Goal: Information Seeking & Learning: Find specific fact

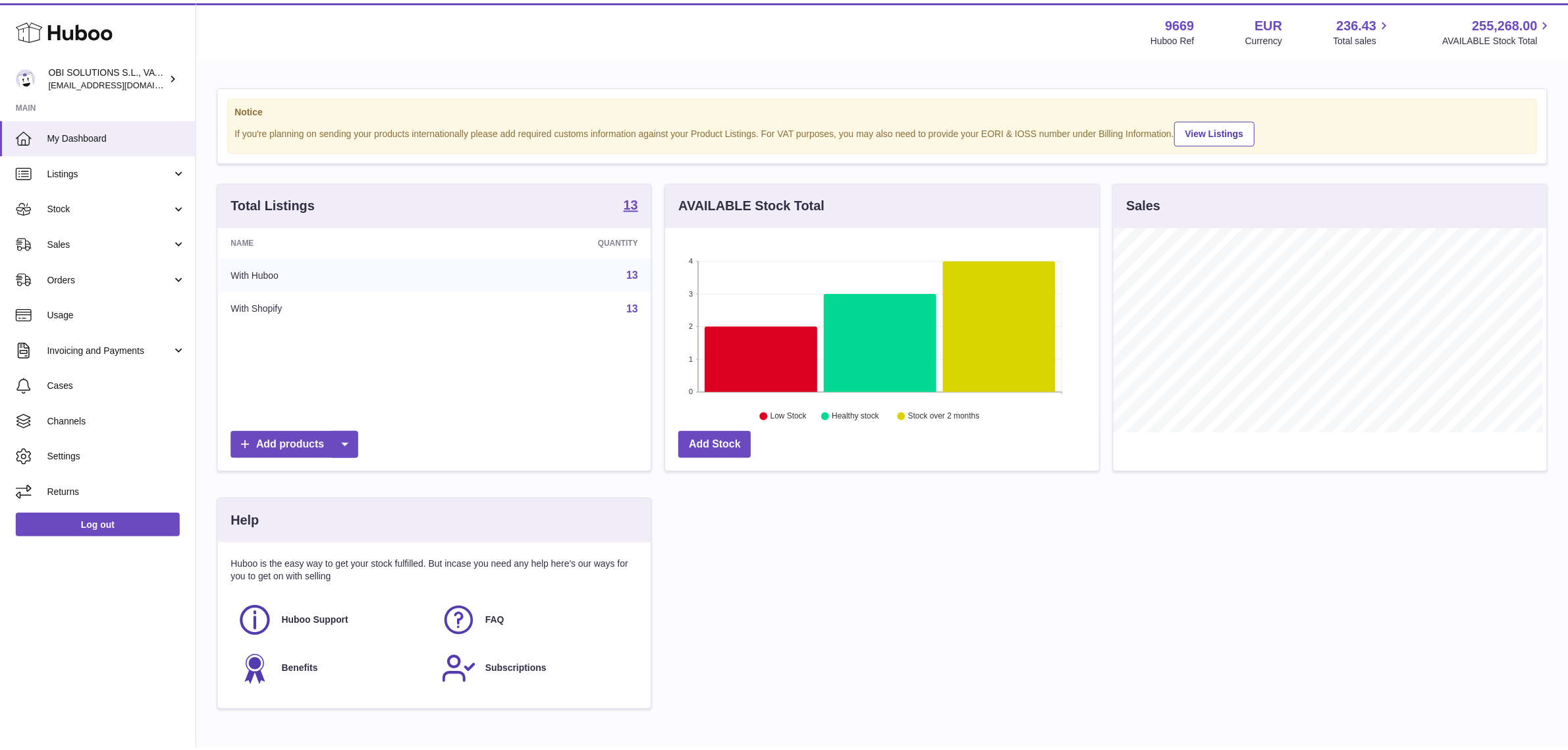
scroll to position [205, 436]
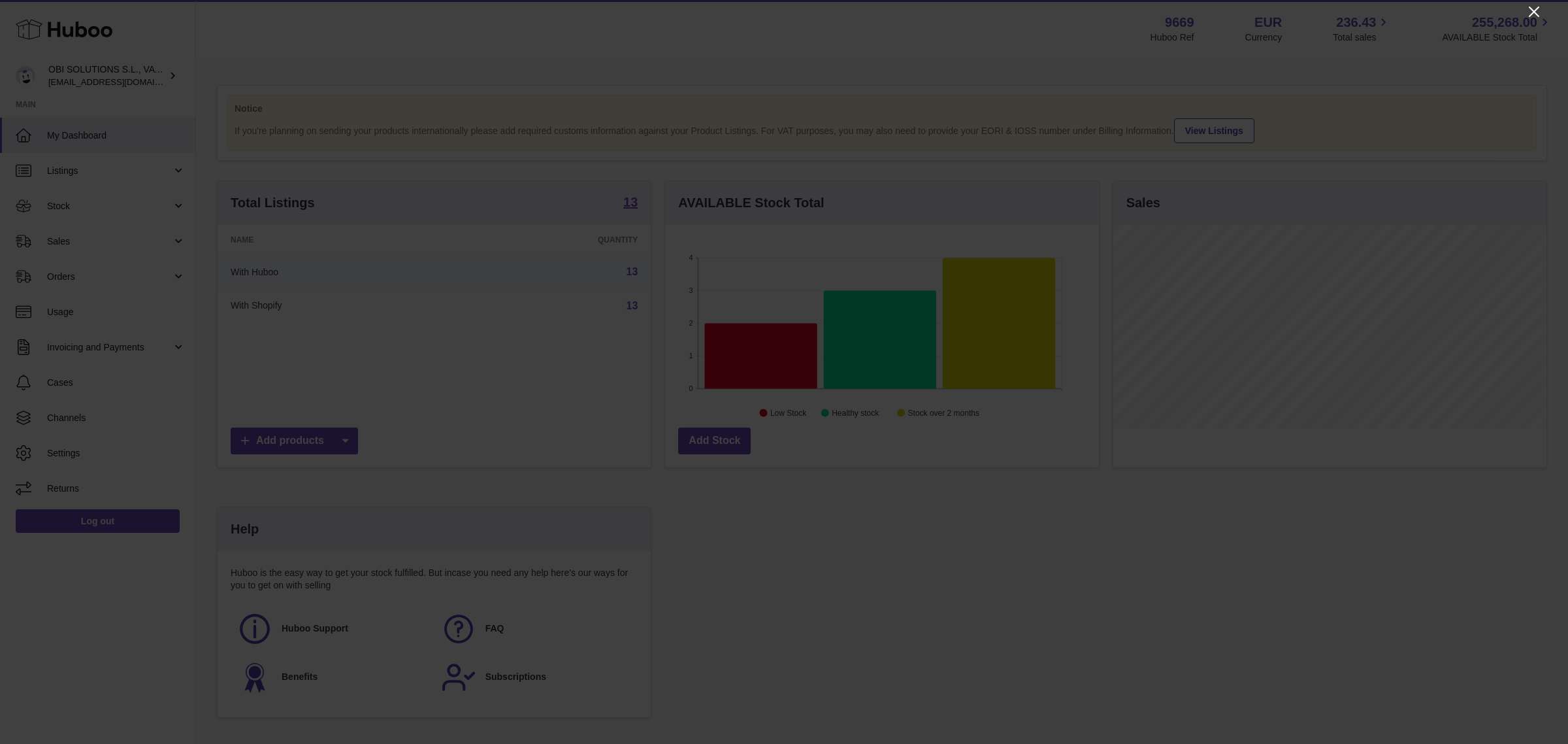
click at [1533, 8] on icon "Close" at bounding box center [1533, 11] width 10 height 10
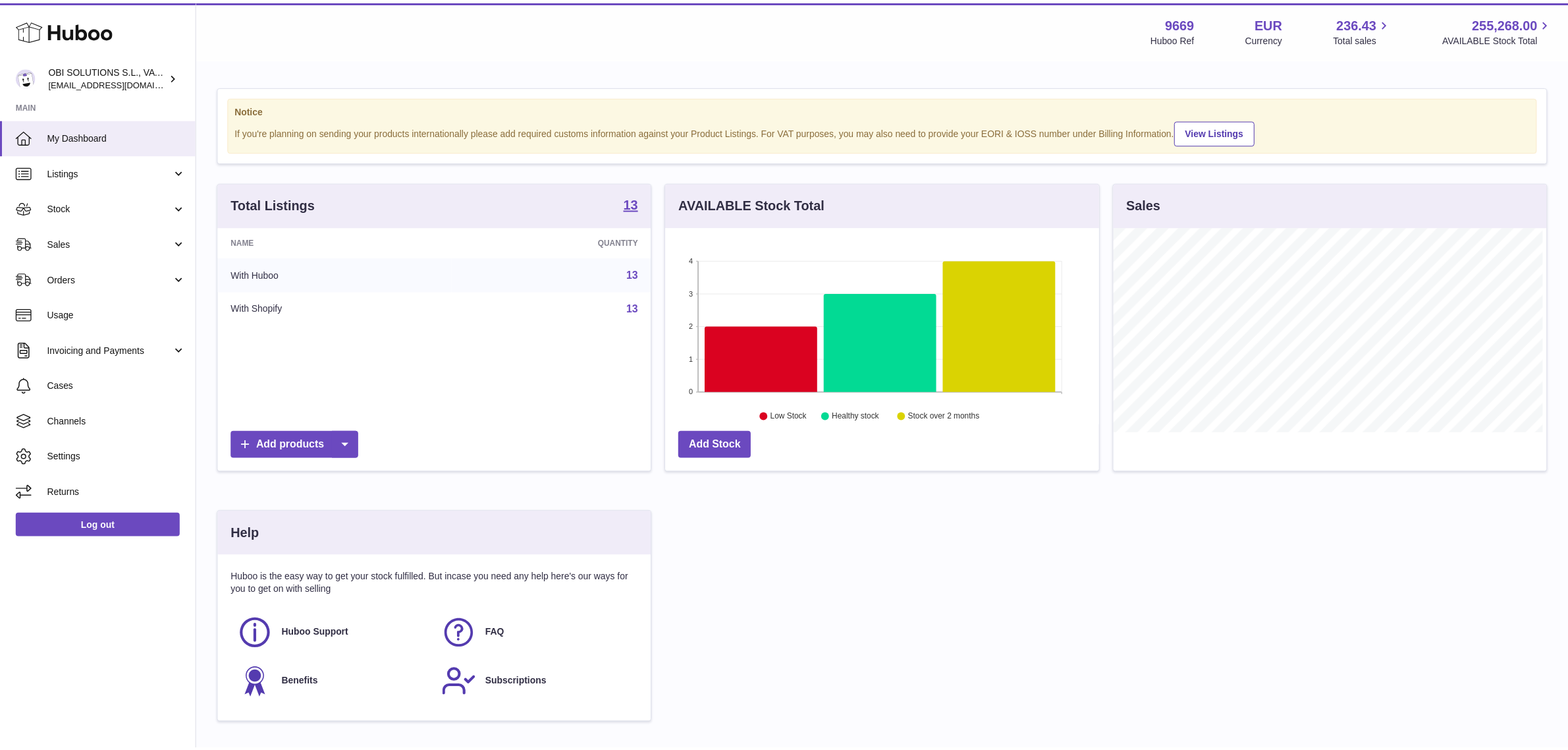
scroll to position [658604, 658085]
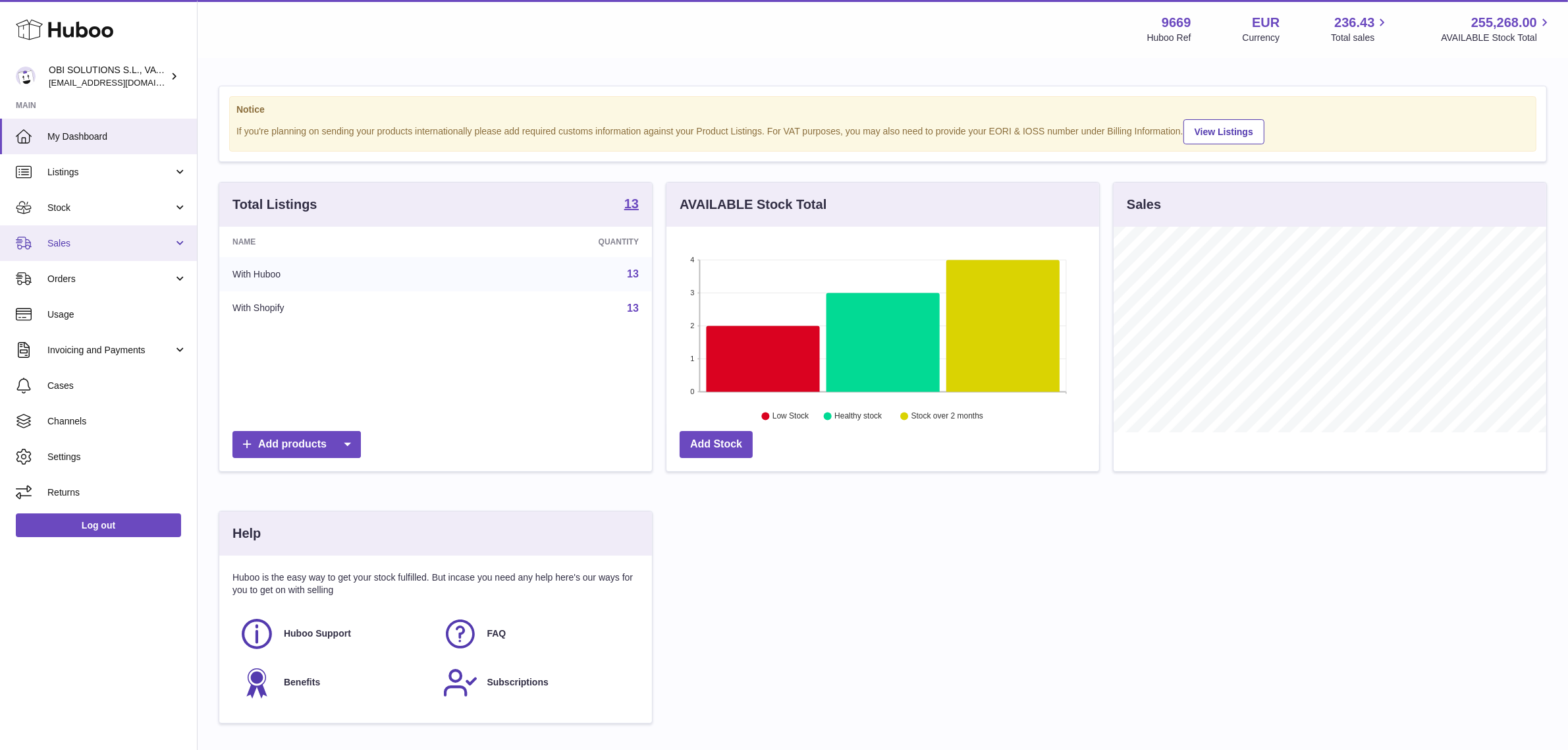
click at [57, 238] on span "Sales" at bounding box center [110, 243] width 126 height 12
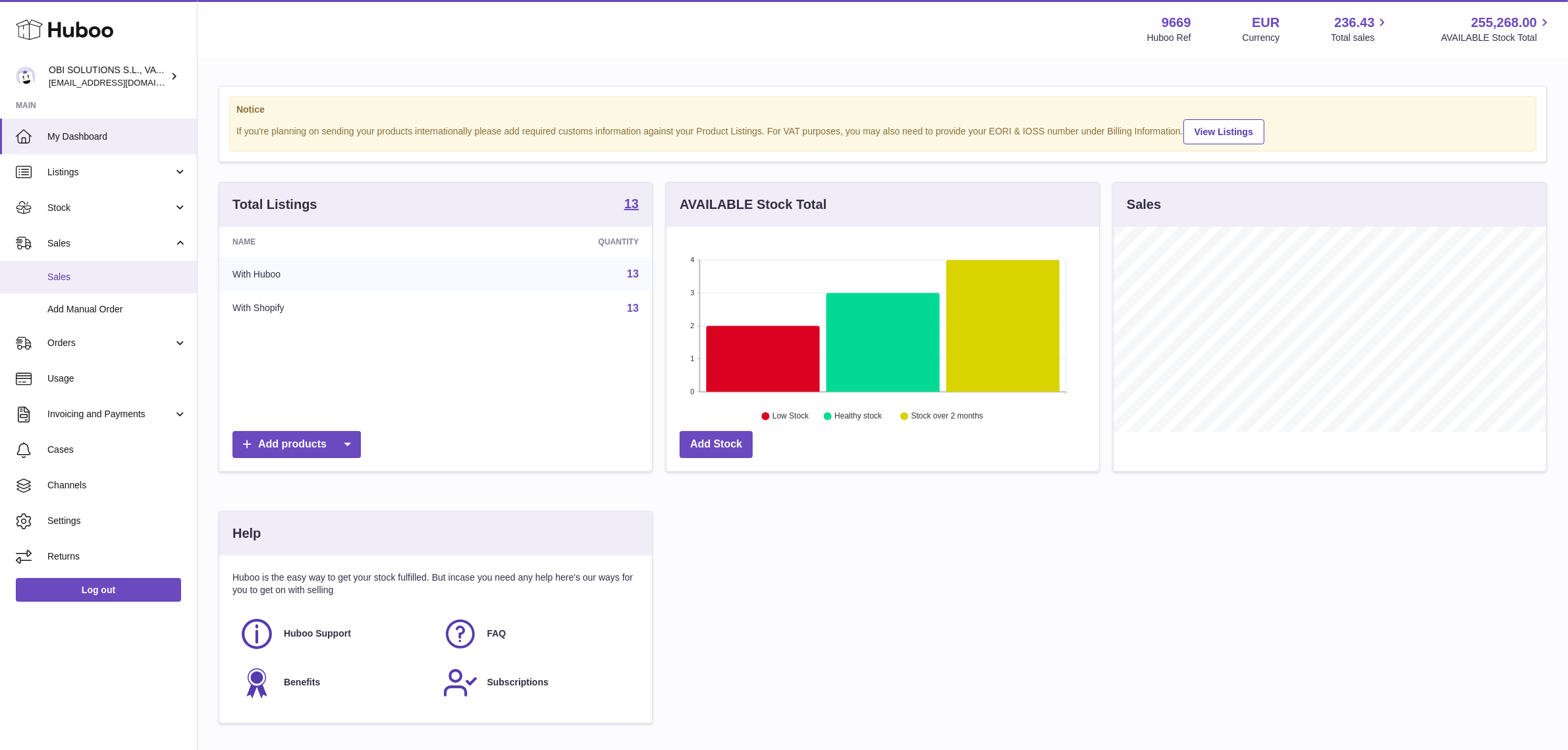
click at [68, 274] on span "Sales" at bounding box center [117, 277] width 139 height 12
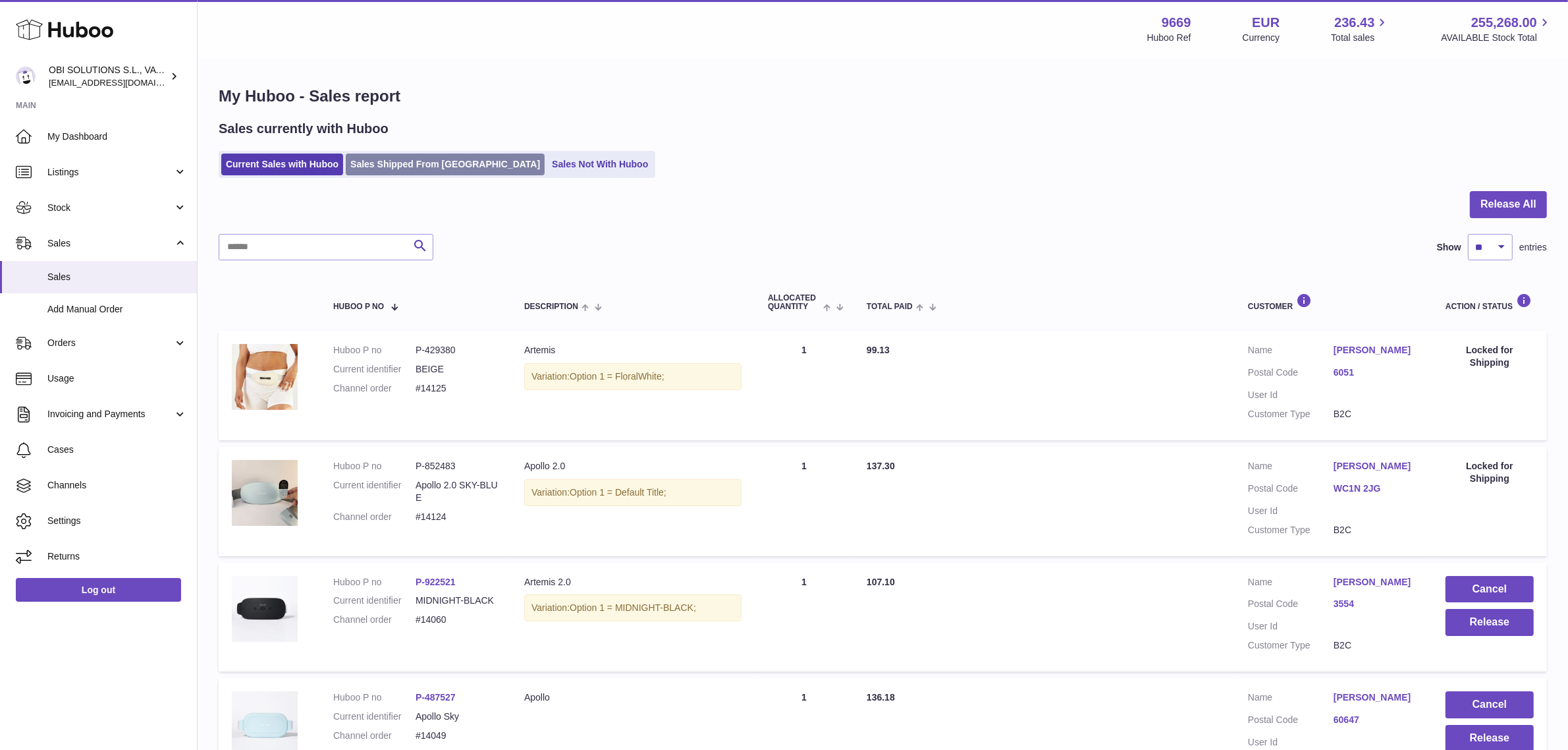
click at [392, 171] on link "Sales Shipped From [GEOGRAPHIC_DATA]" at bounding box center [445, 164] width 198 height 22
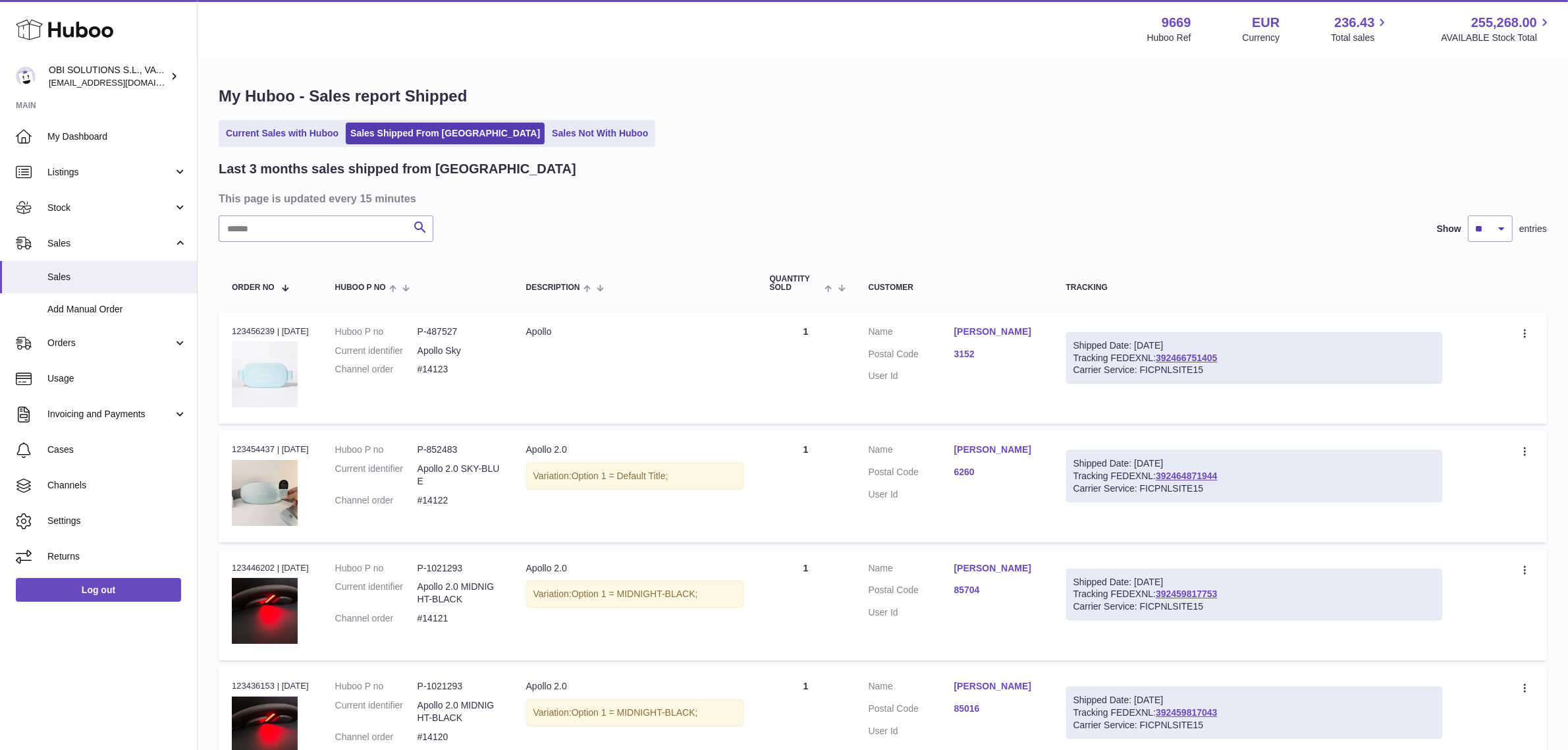
click at [976, 350] on link "3152" at bounding box center [996, 354] width 86 height 12
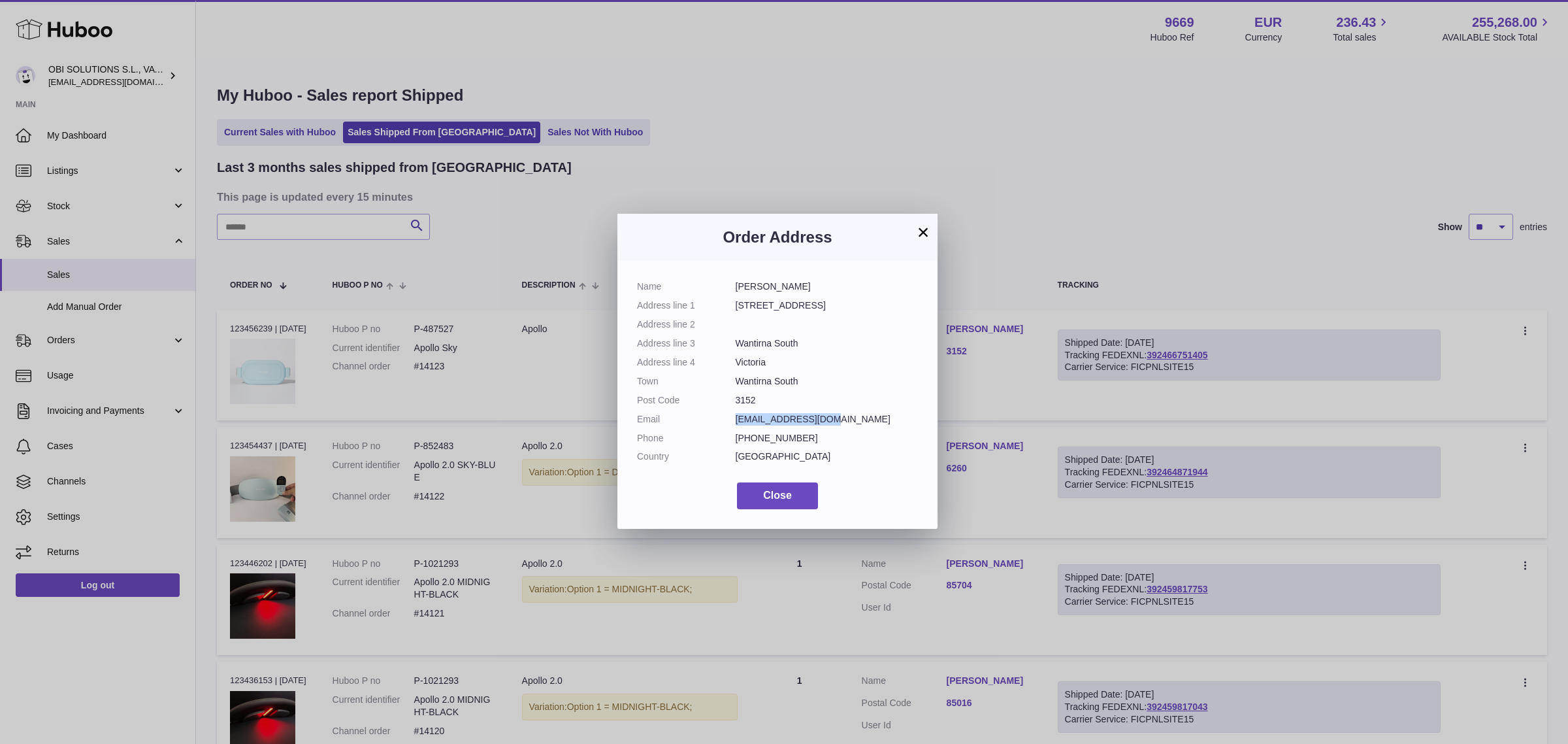
drag, startPoint x: 736, startPoint y: 420, endPoint x: 847, endPoint y: 420, distance: 111.0
click at [847, 420] on dd "[EMAIL_ADDRESS][DOMAIN_NAME]" at bounding box center [827, 418] width 183 height 12
click at [814, 435] on dd "[PHONE_NUMBER]" at bounding box center [827, 438] width 183 height 12
drag, startPoint x: 805, startPoint y: 435, endPoint x: 740, endPoint y: 428, distance: 65.4
click at [729, 431] on dl "Name [PERSON_NAME] Address line 1 [GEOGRAPHIC_DATA] Address line 2 Address line…" at bounding box center [777, 374] width 281 height 189
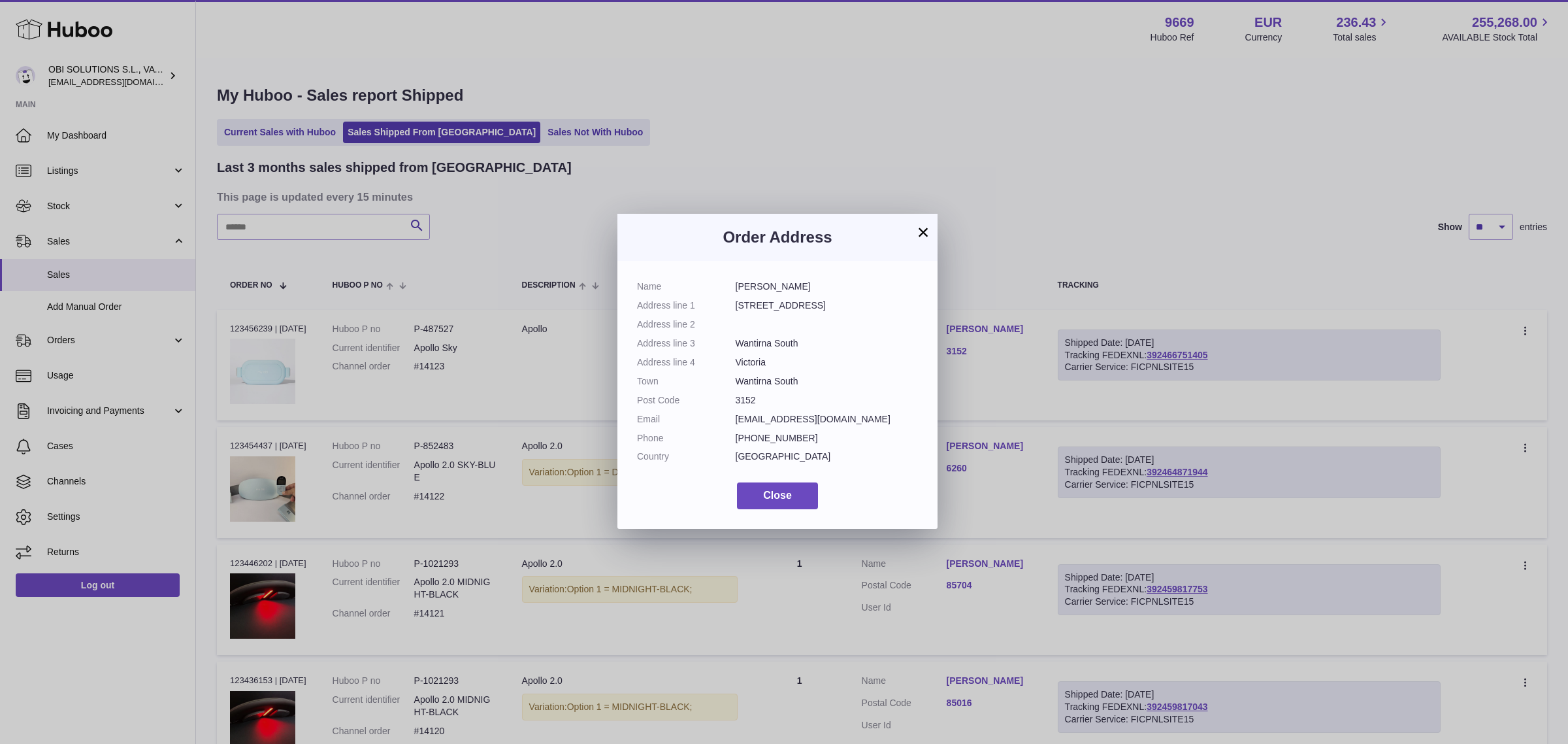
click at [729, 432] on dt "Phone" at bounding box center [687, 438] width 99 height 12
click at [889, 373] on dl "Name [PERSON_NAME] Address line 1 [GEOGRAPHIC_DATA] Address line 2 Address line…" at bounding box center [777, 374] width 281 height 189
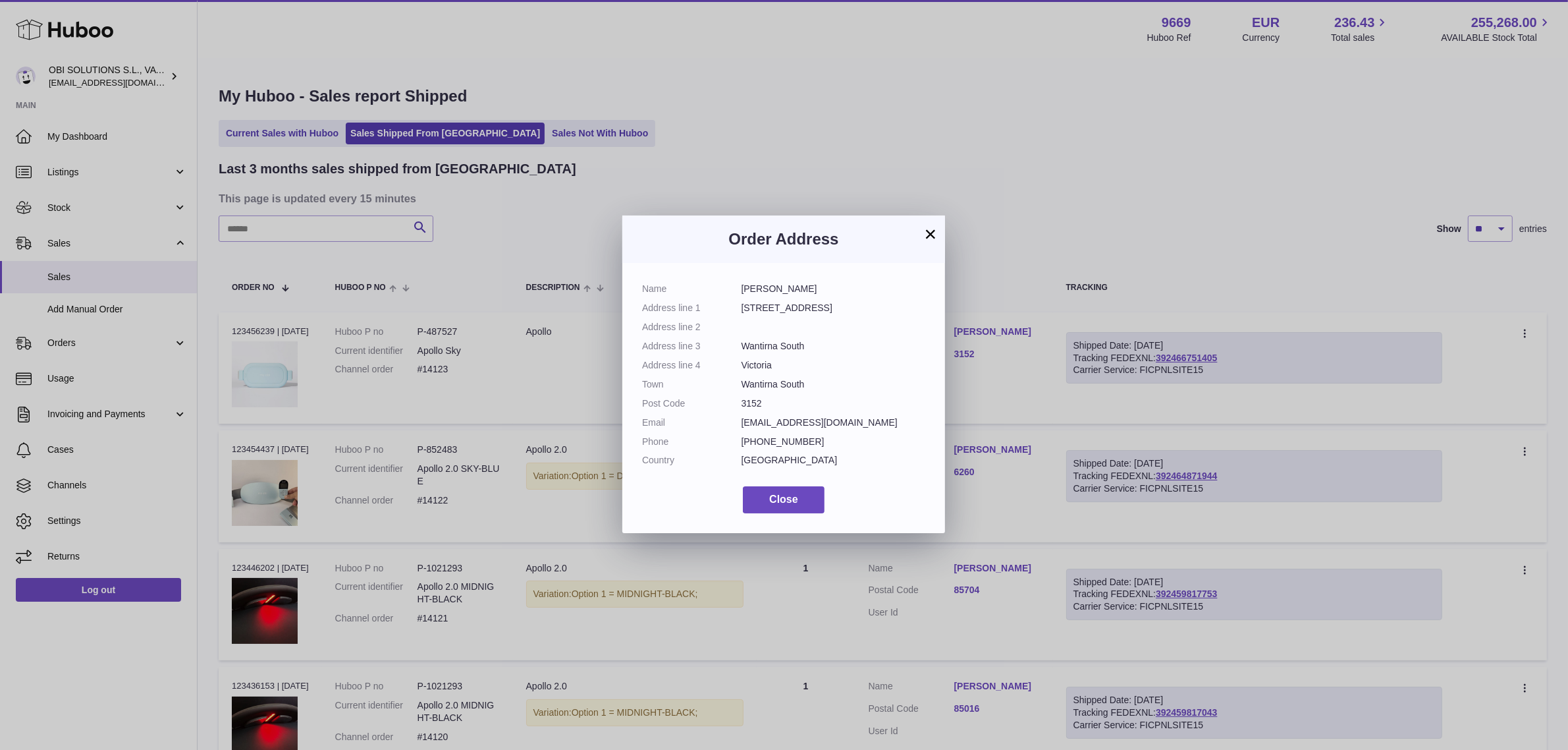
click at [998, 195] on div "× Order Address Name [PERSON_NAME] Address line 1 [GEOGRAPHIC_DATA] Address lin…" at bounding box center [784, 375] width 1568 height 750
